Goal: Task Accomplishment & Management: Use online tool/utility

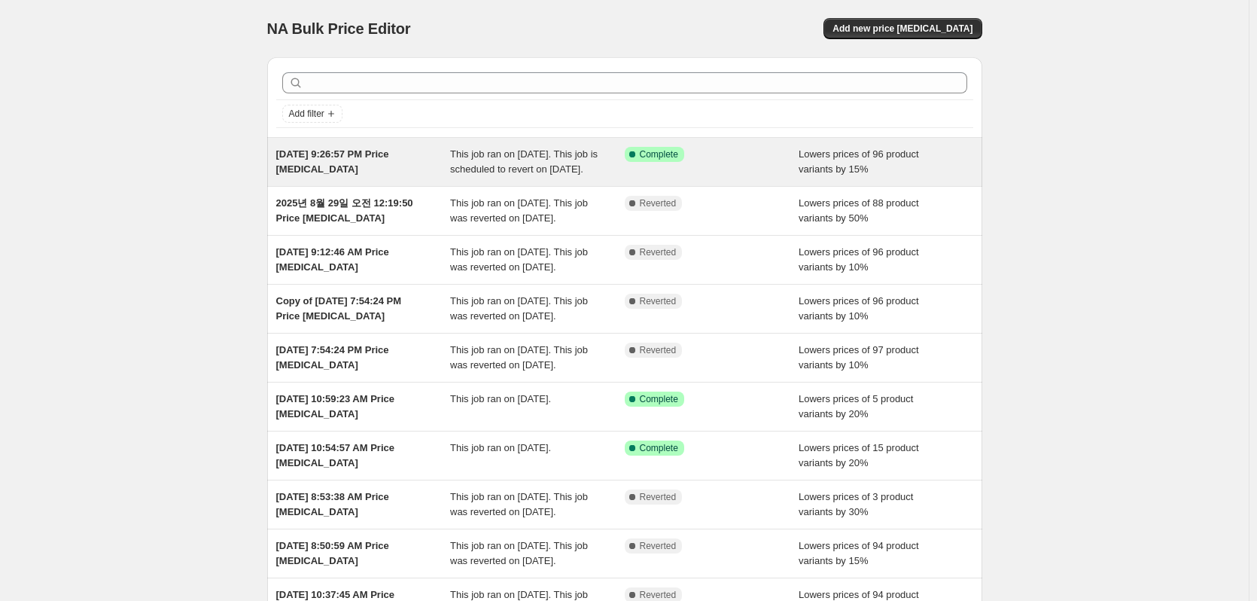
click at [610, 165] on div "This job ran on [DATE]. This job is scheduled to revert on [DATE]." at bounding box center [537, 162] width 175 height 30
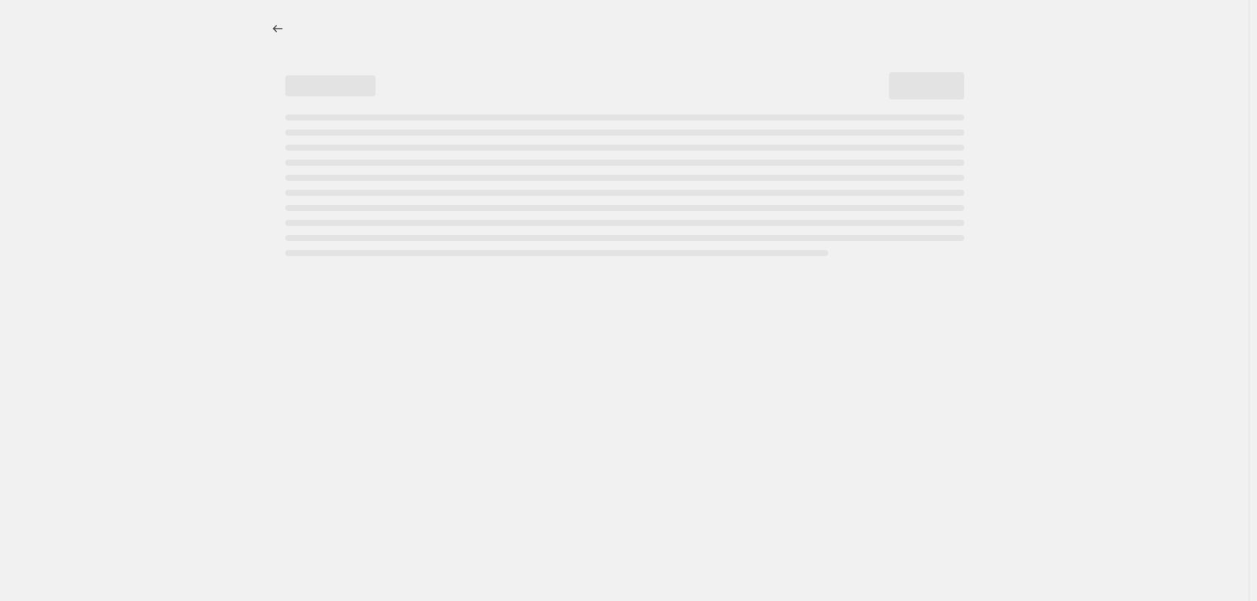
select select "percentage"
select select "collection"
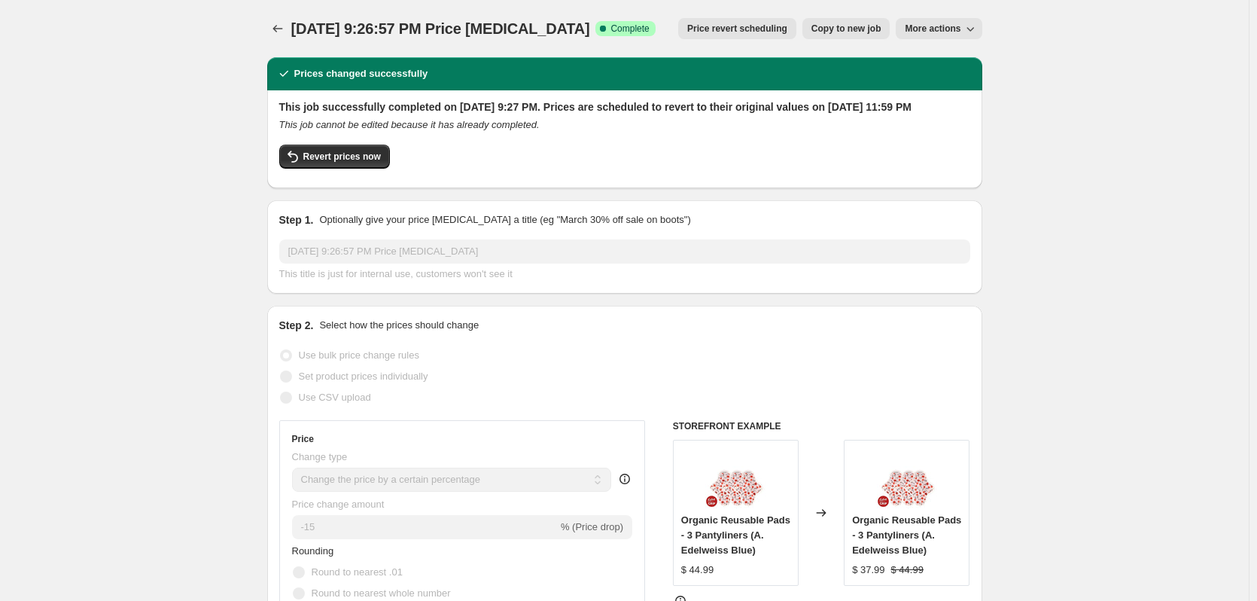
click at [752, 26] on span "Price revert scheduling" at bounding box center [737, 29] width 100 height 12
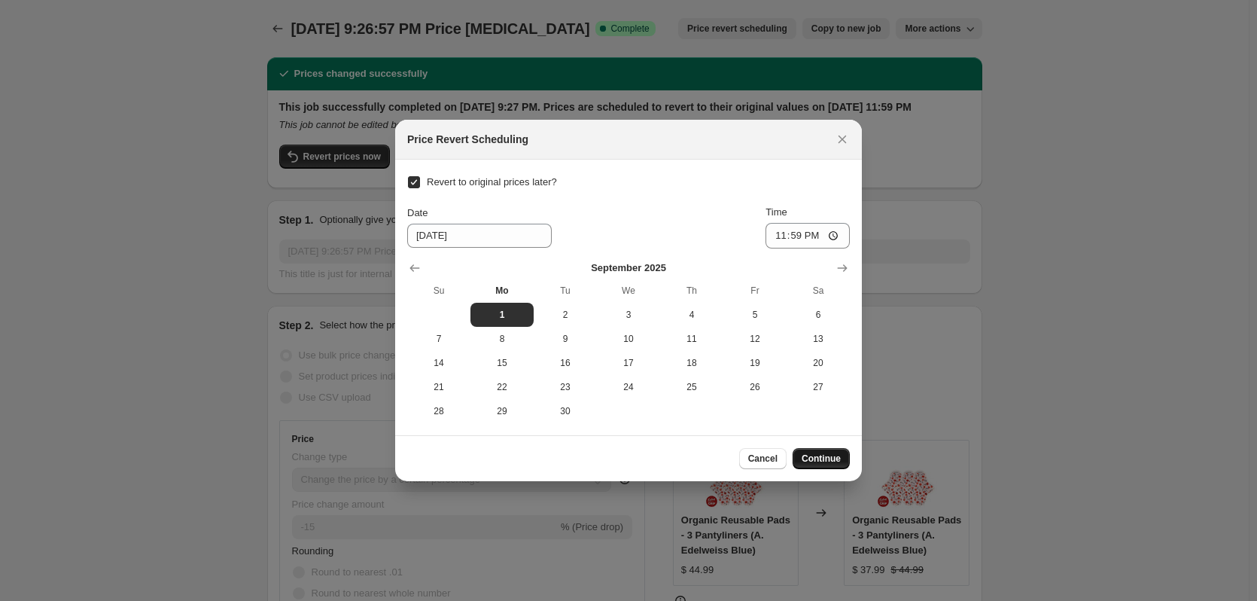
click at [845, 465] on button "Continue" at bounding box center [821, 458] width 57 height 21
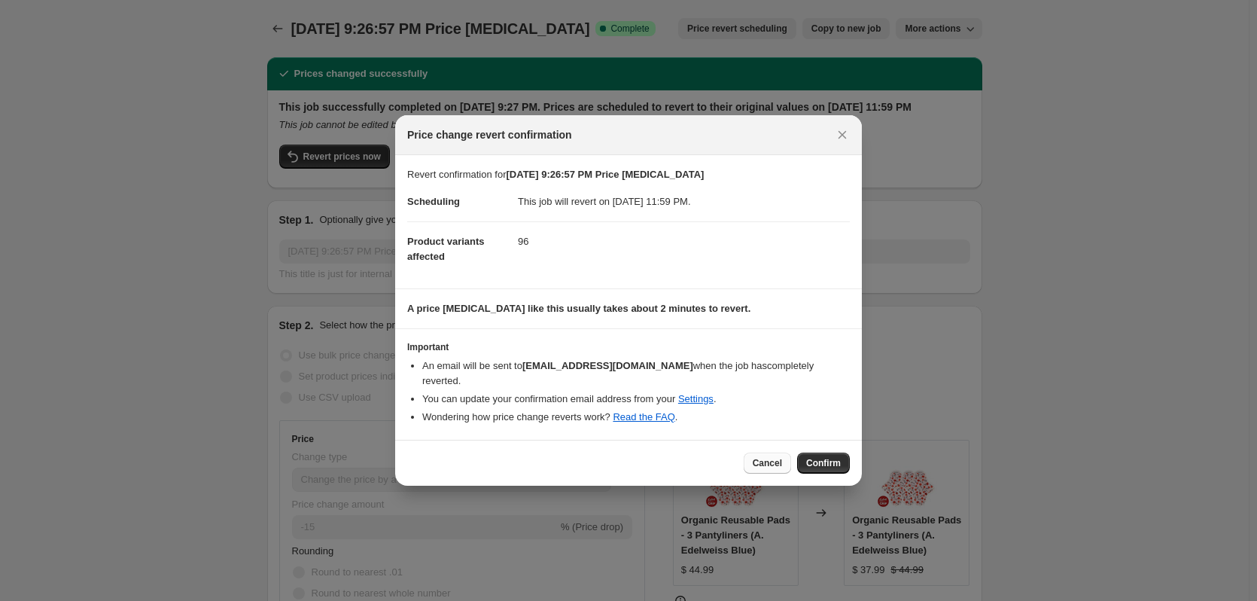
click at [782, 457] on span "Cancel" at bounding box center [767, 463] width 29 height 12
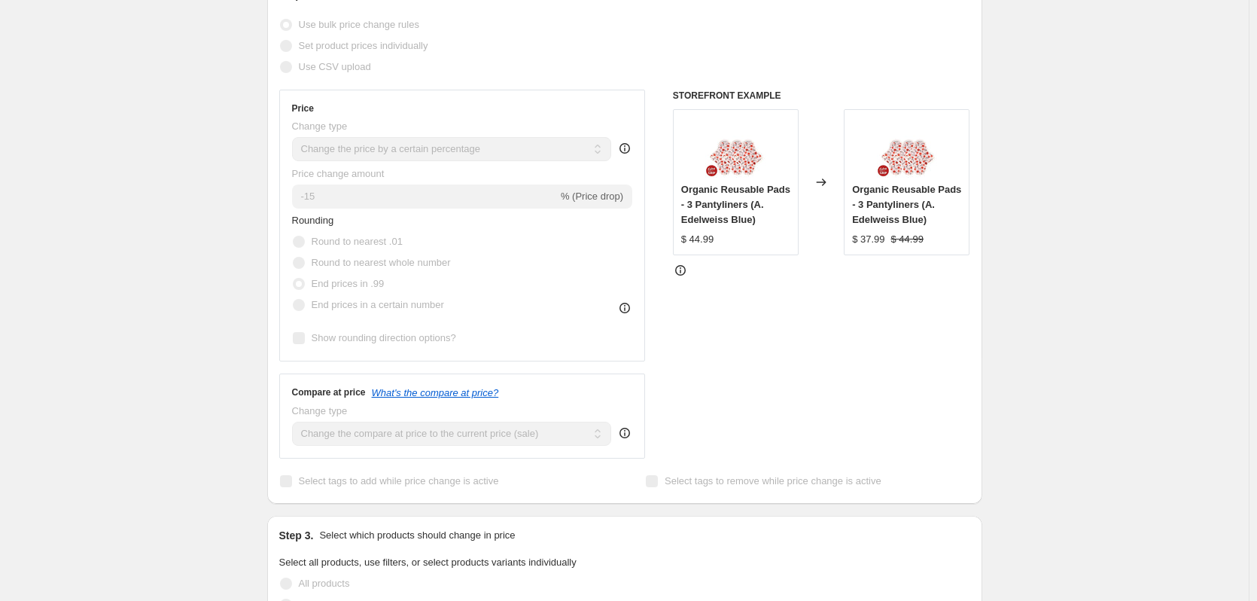
scroll to position [126, 0]
